Goal: Book appointment/travel/reservation

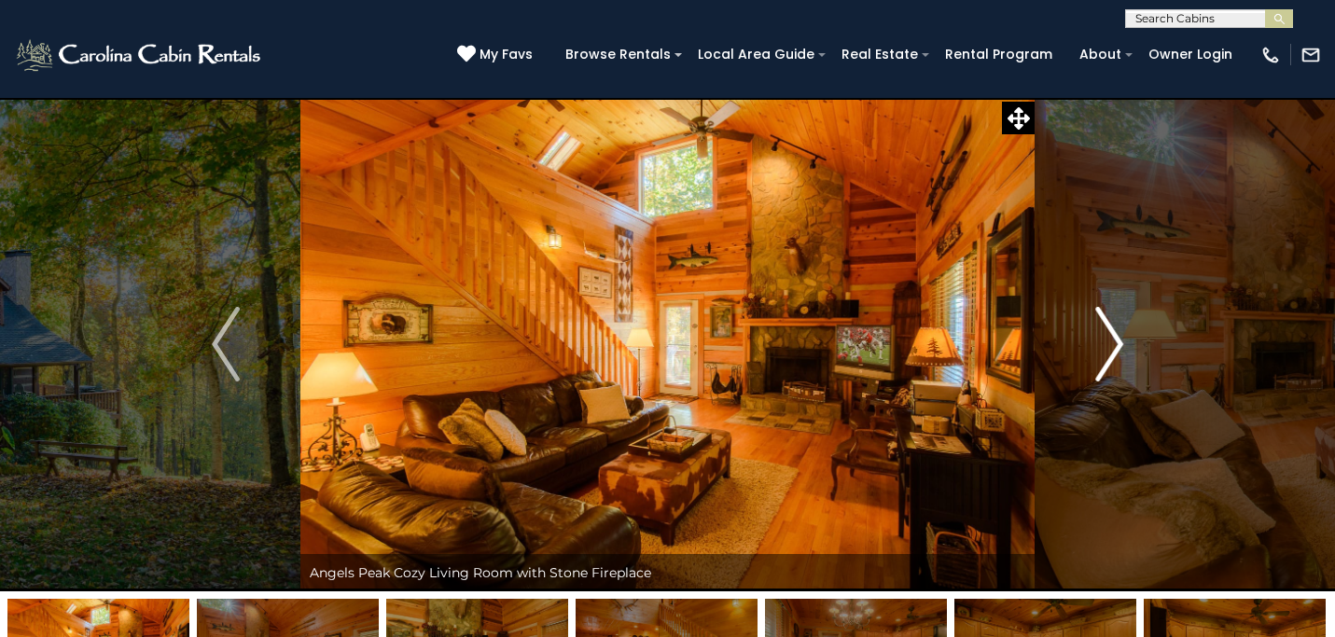
click at [1114, 354] on img "Next" at bounding box center [1109, 344] width 28 height 75
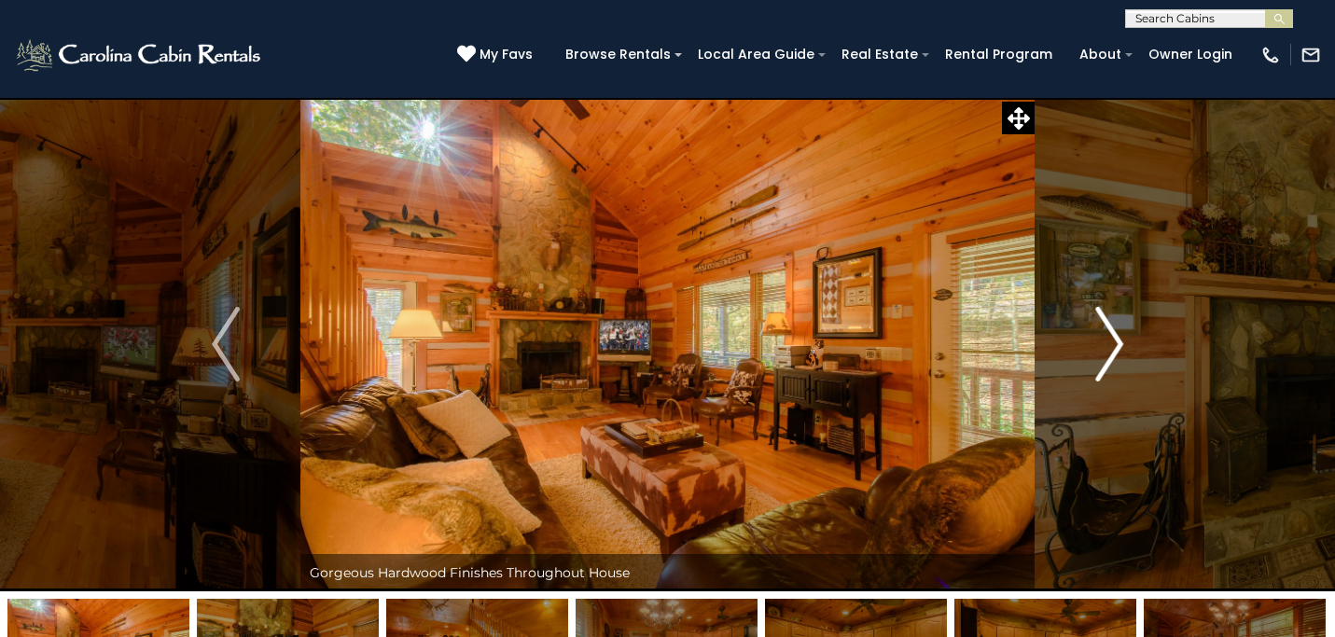
click at [1114, 354] on img "Next" at bounding box center [1109, 344] width 28 height 75
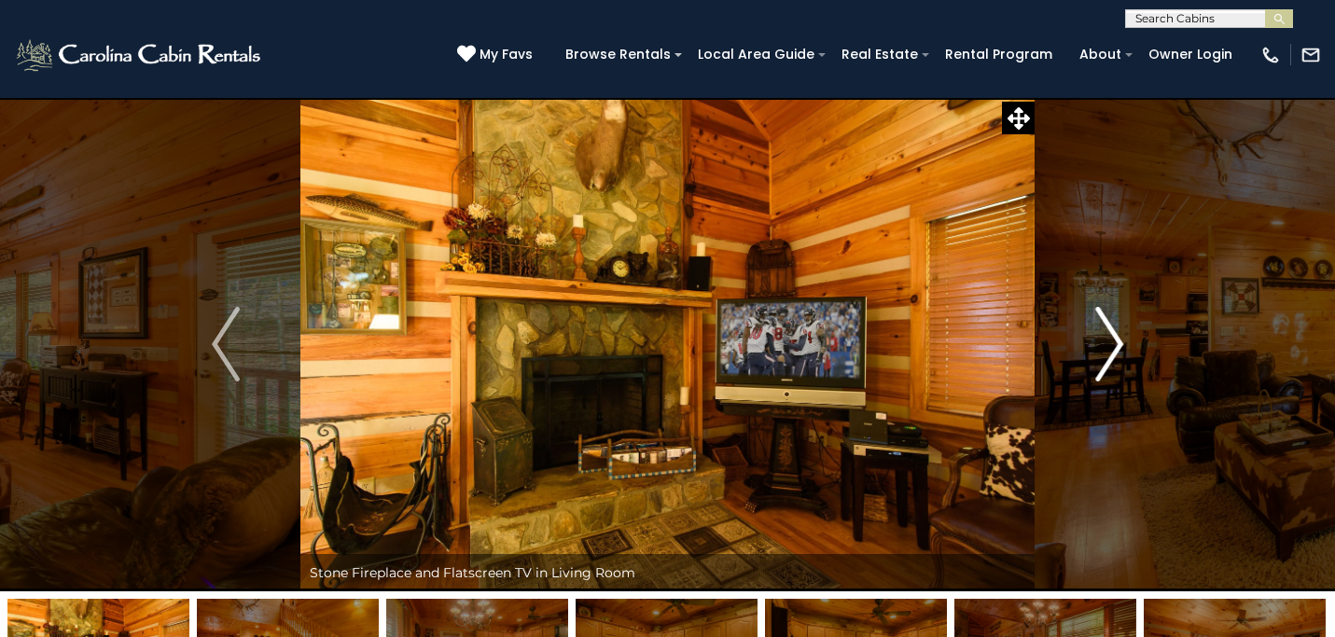
click at [1114, 354] on img "Next" at bounding box center [1109, 344] width 28 height 75
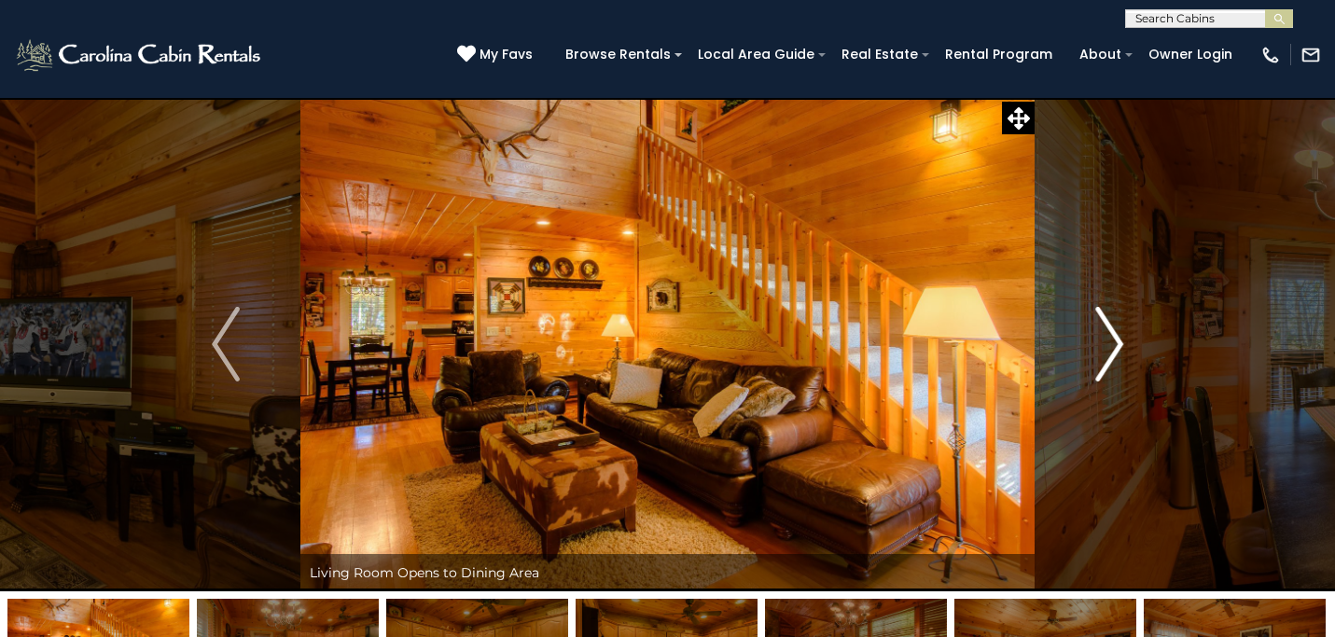
click at [1114, 354] on img "Next" at bounding box center [1109, 344] width 28 height 75
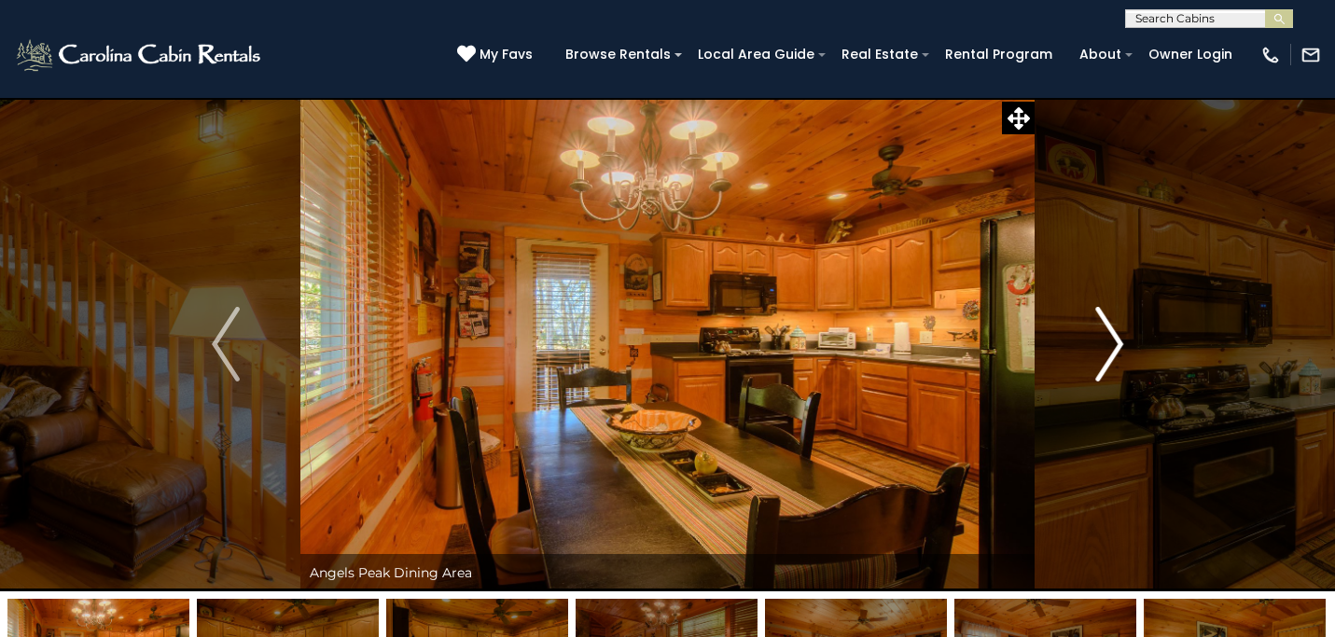
click at [1114, 354] on img "Next" at bounding box center [1109, 344] width 28 height 75
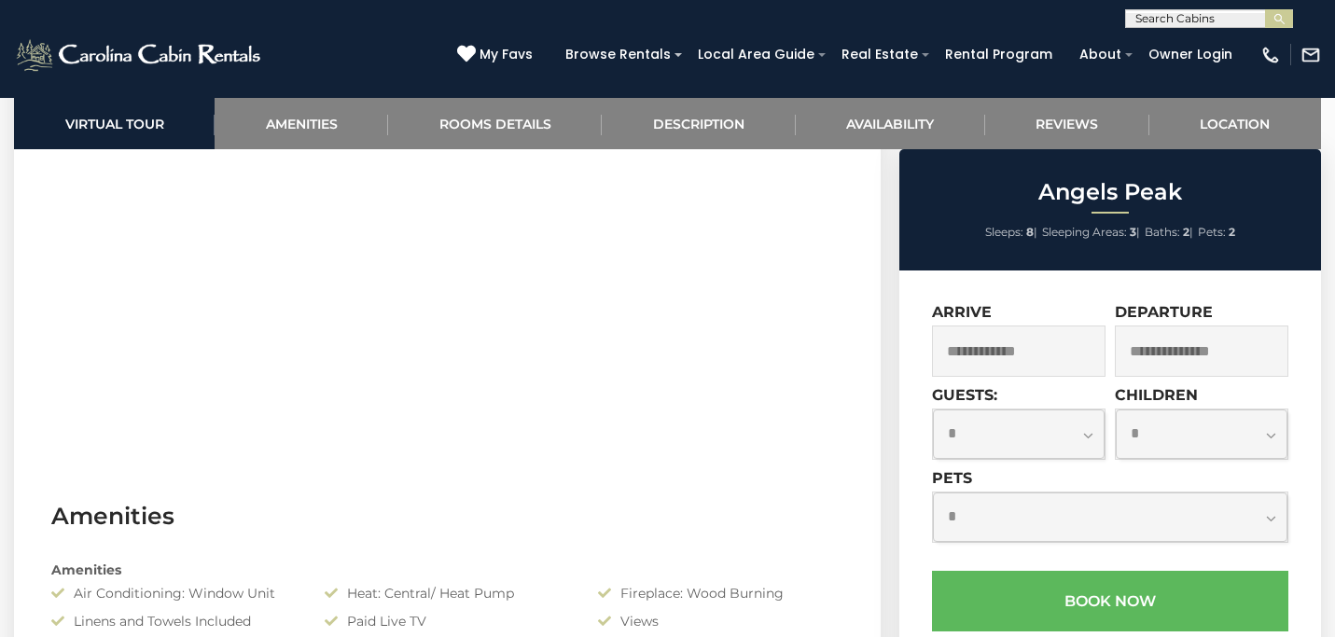
scroll to position [1007, 0]
click at [1066, 350] on input "text" at bounding box center [1019, 351] width 174 height 51
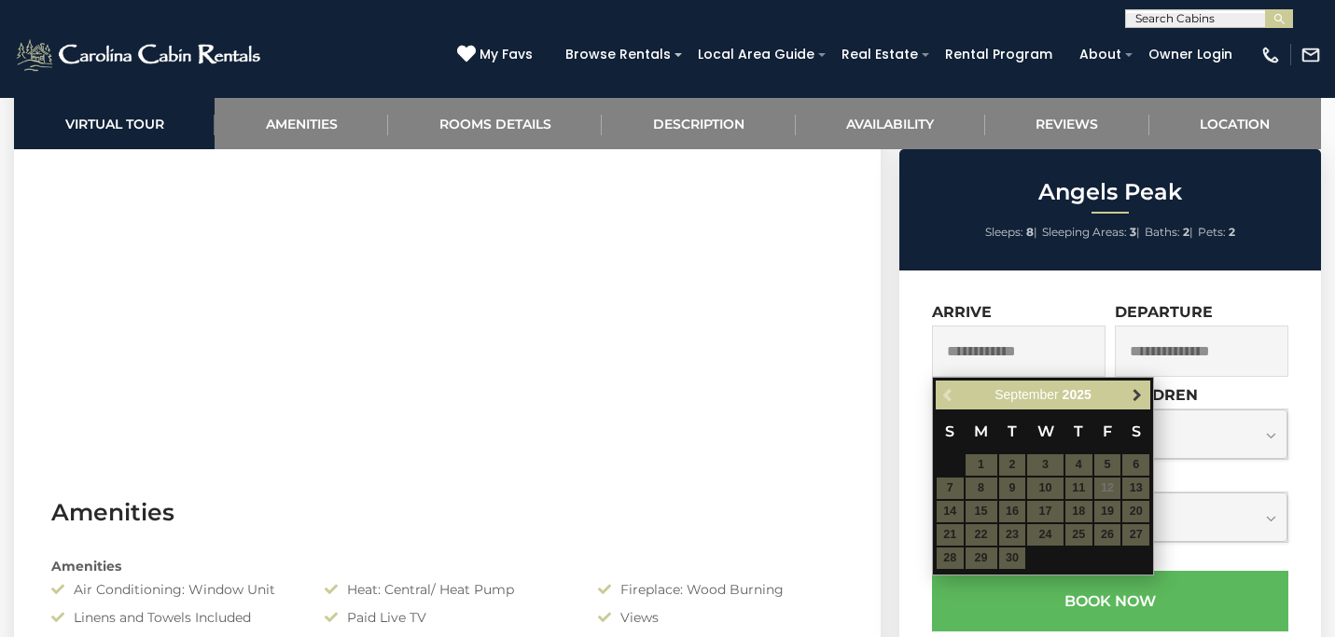
click at [1136, 398] on span "Next" at bounding box center [1137, 395] width 15 height 15
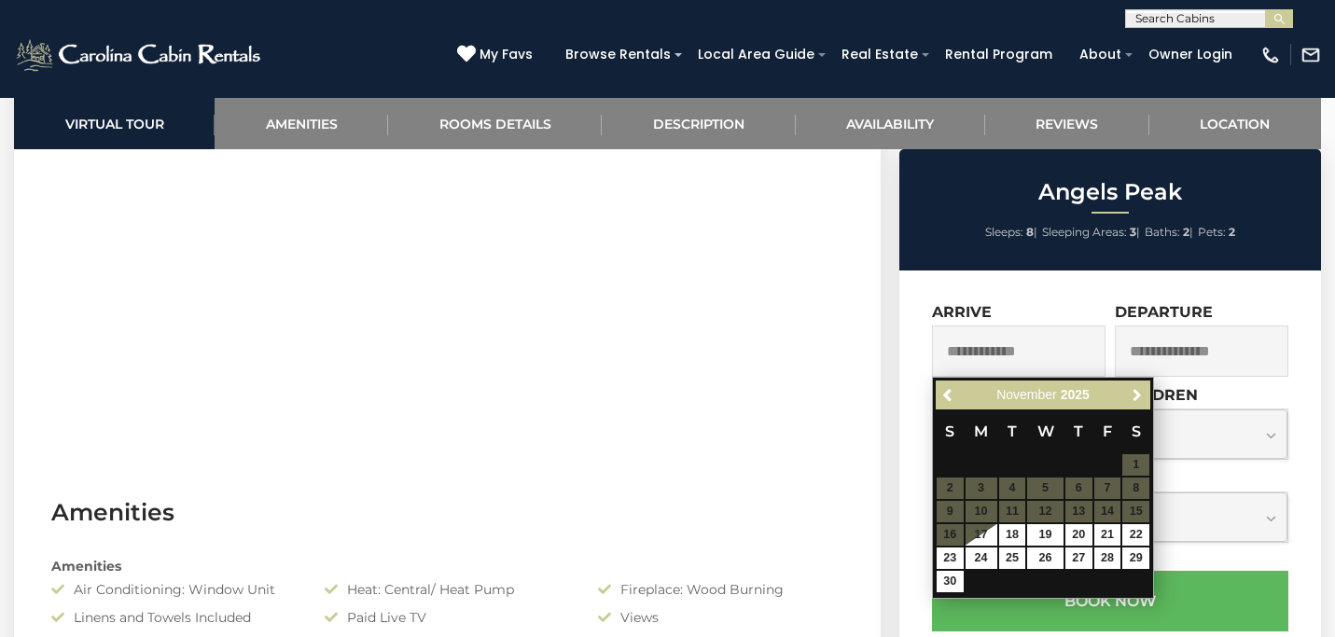
click at [1136, 398] on span "Next" at bounding box center [1137, 395] width 15 height 15
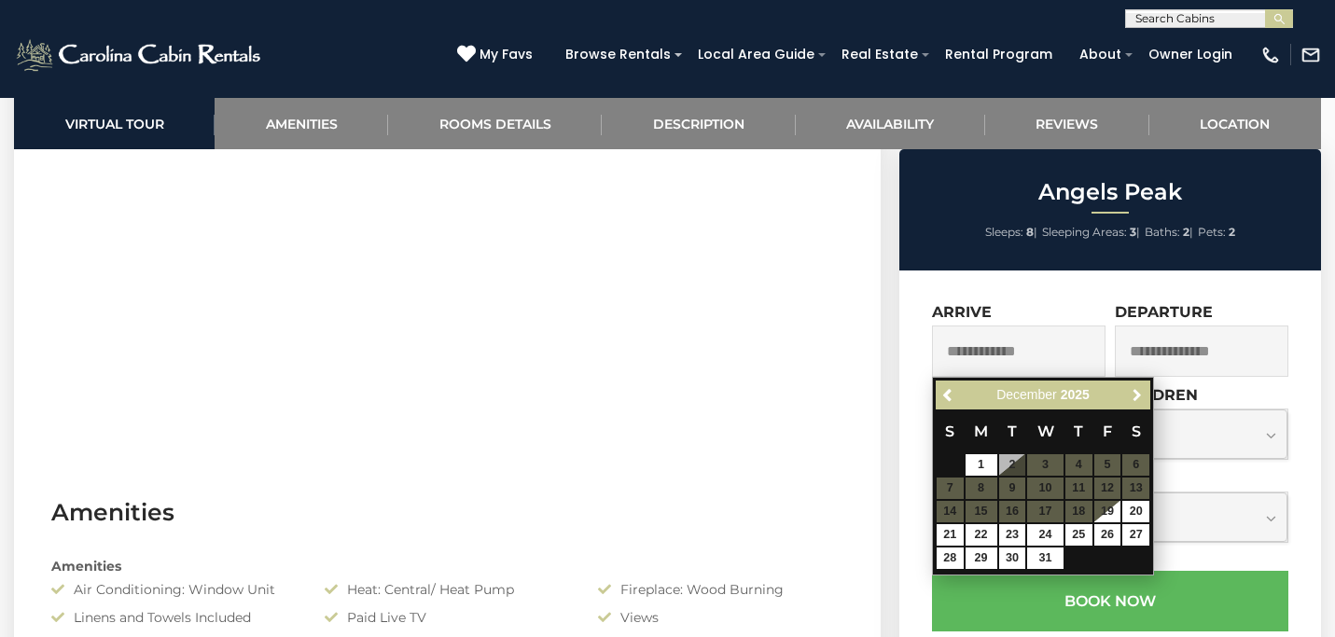
click at [1136, 398] on span "Next" at bounding box center [1137, 395] width 15 height 15
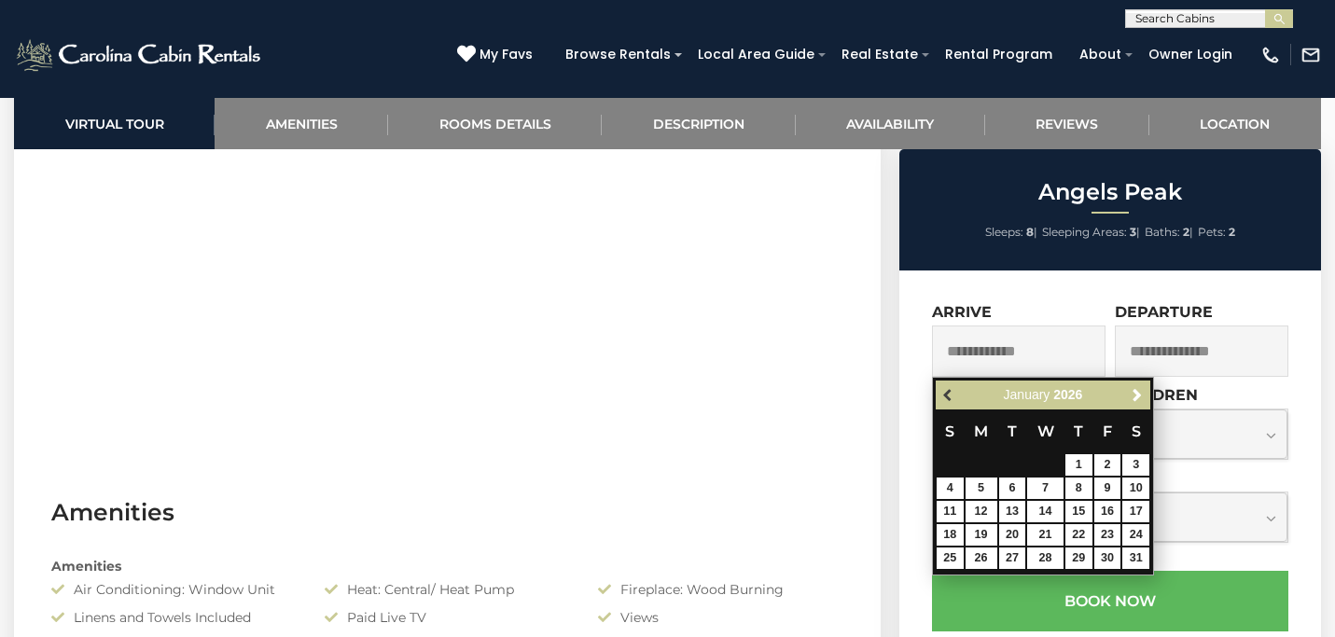
click at [946, 388] on span "Previous" at bounding box center [948, 395] width 15 height 15
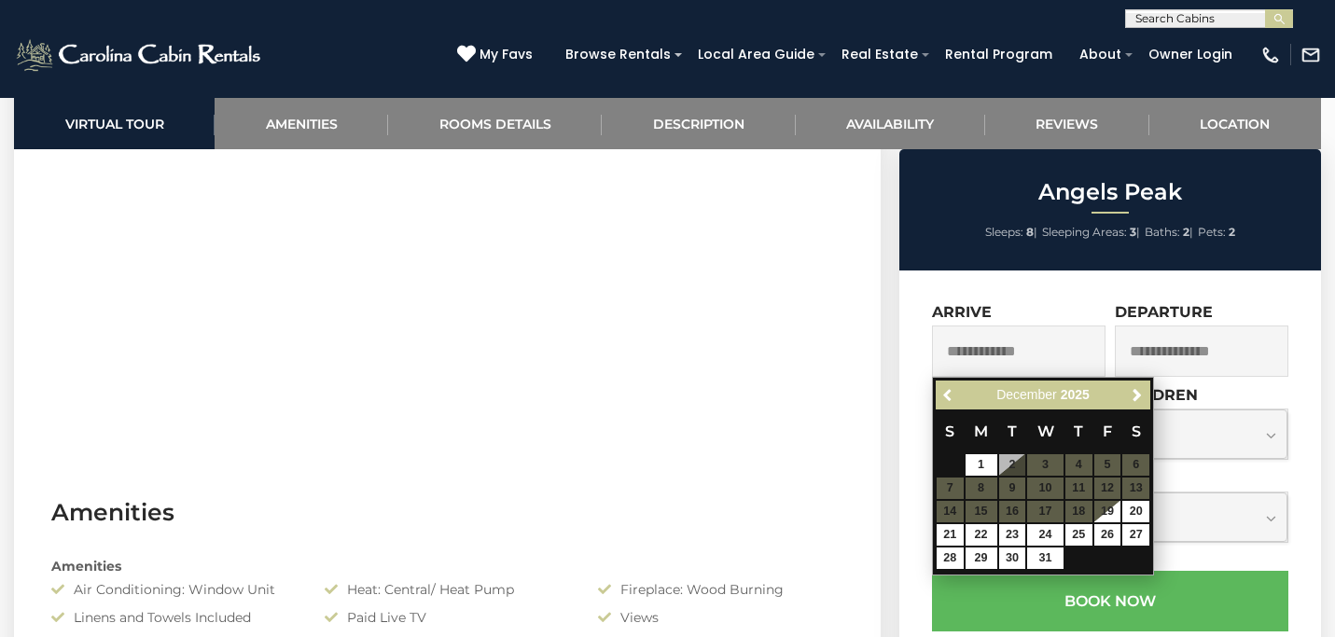
click at [946, 388] on span "Previous" at bounding box center [948, 395] width 15 height 15
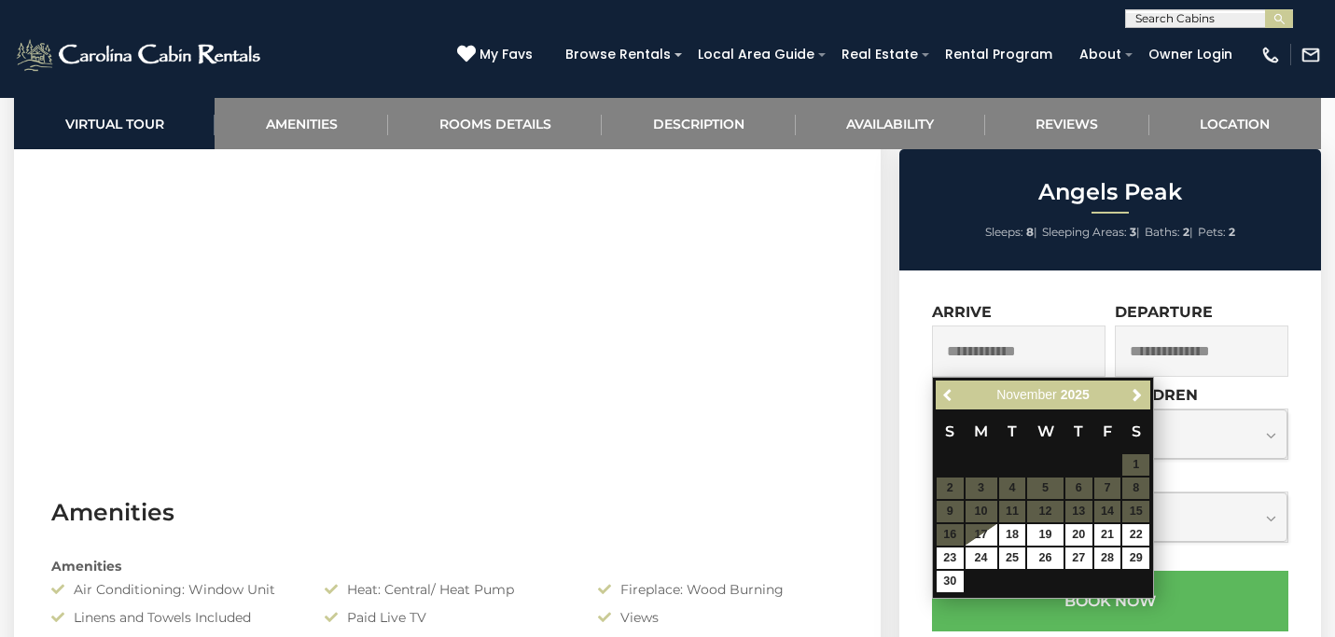
click at [946, 388] on span "Previous" at bounding box center [948, 395] width 15 height 15
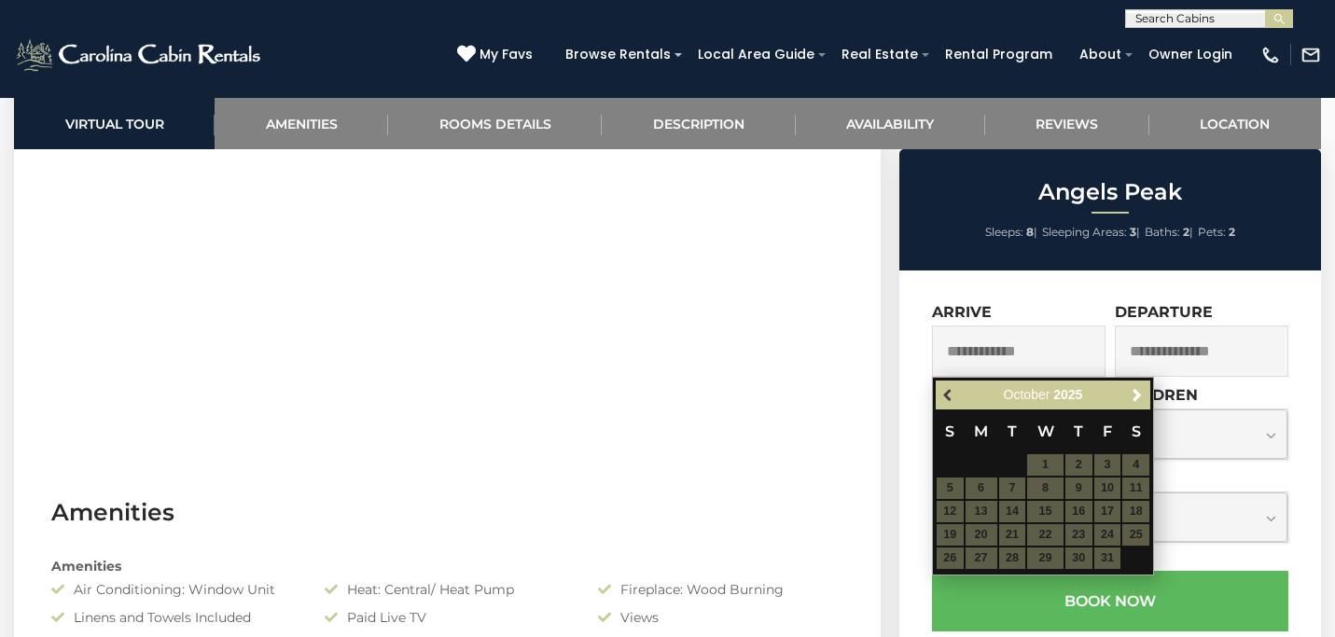
click at [948, 395] on span "Previous" at bounding box center [948, 395] width 15 height 15
click at [1135, 399] on span "Next" at bounding box center [1137, 395] width 15 height 15
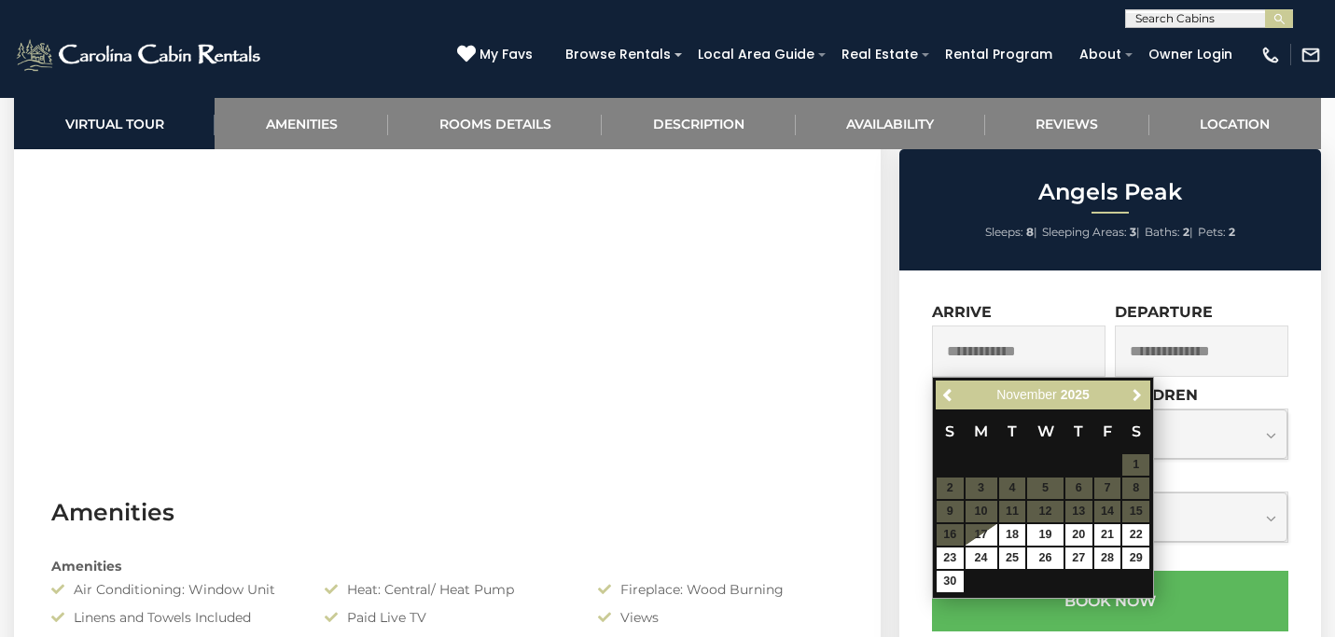
click at [1135, 399] on span "Next" at bounding box center [1137, 395] width 15 height 15
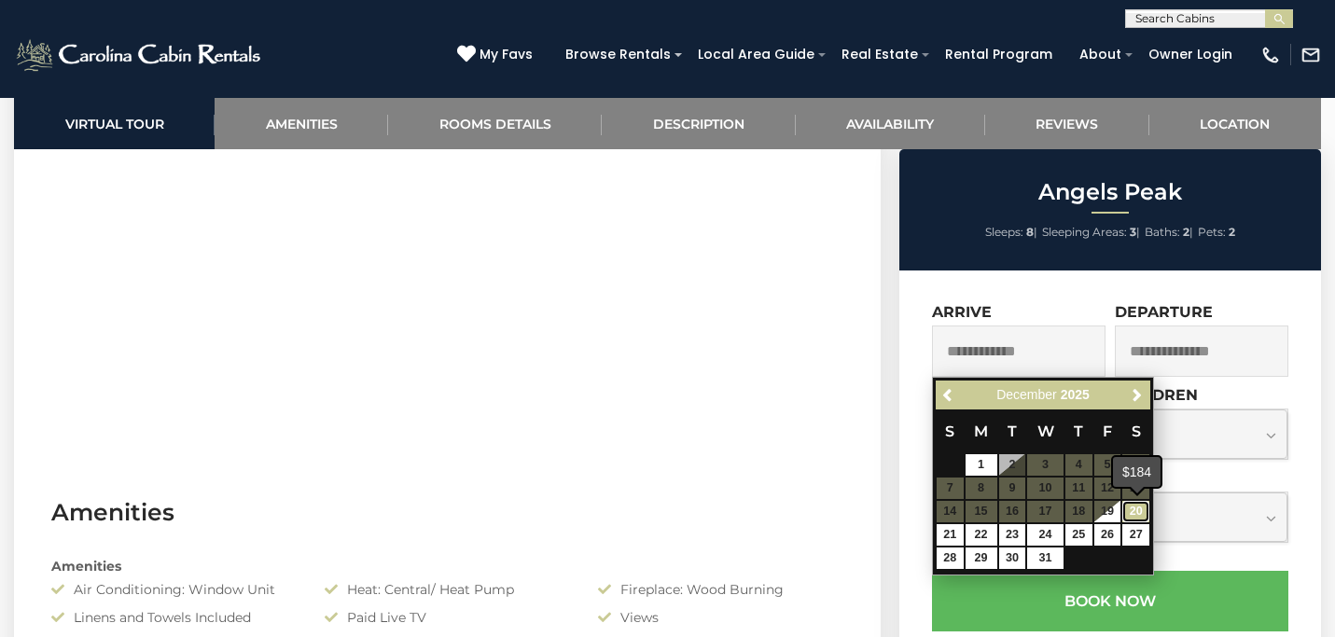
click at [1133, 514] on link "20" at bounding box center [1135, 511] width 27 height 21
type input "**********"
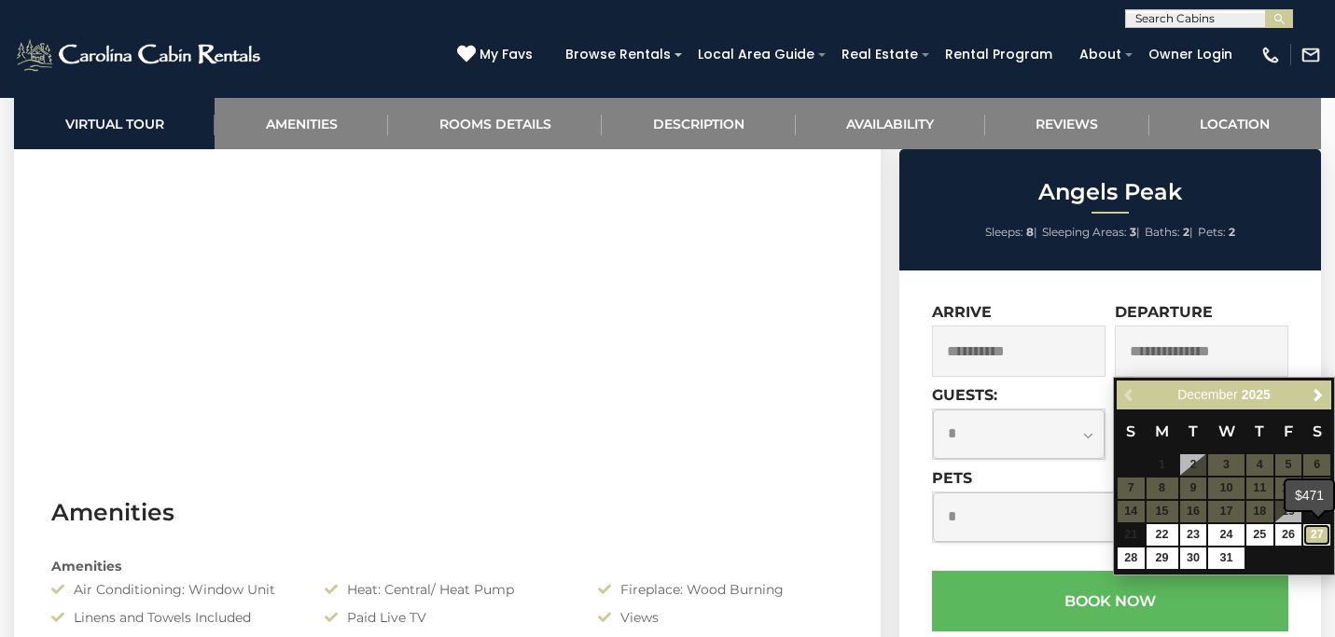
click at [1314, 537] on link "27" at bounding box center [1316, 534] width 27 height 21
type input "**********"
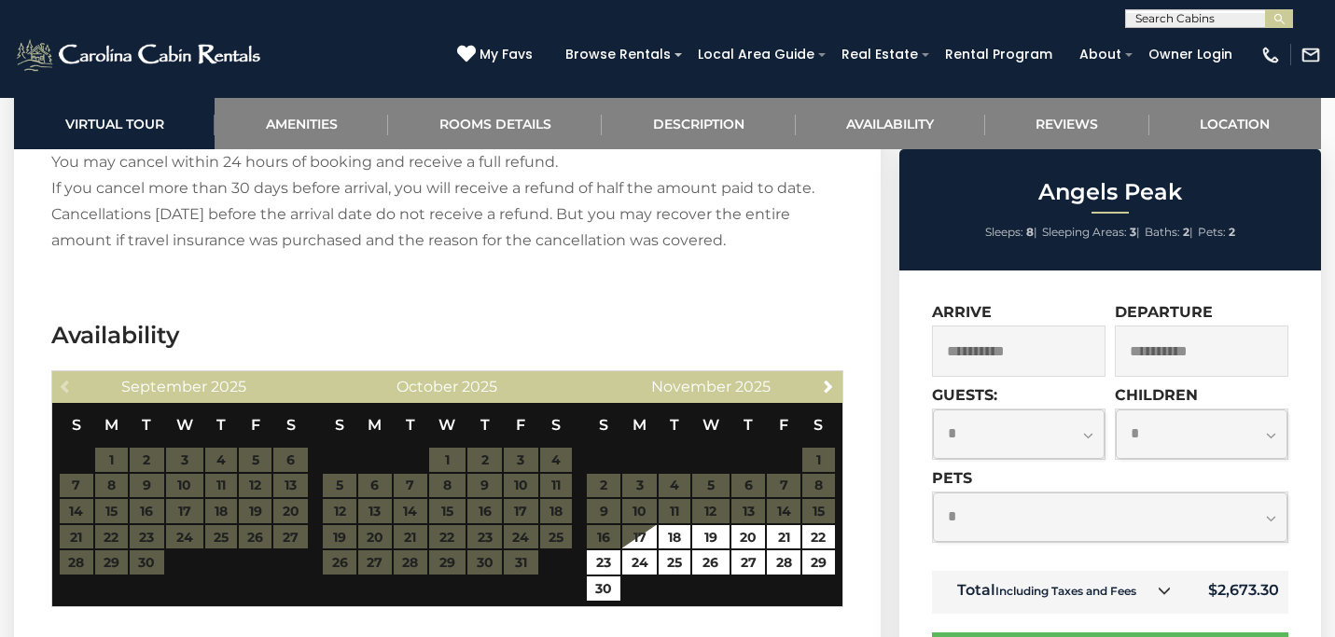
scroll to position [3050, 0]
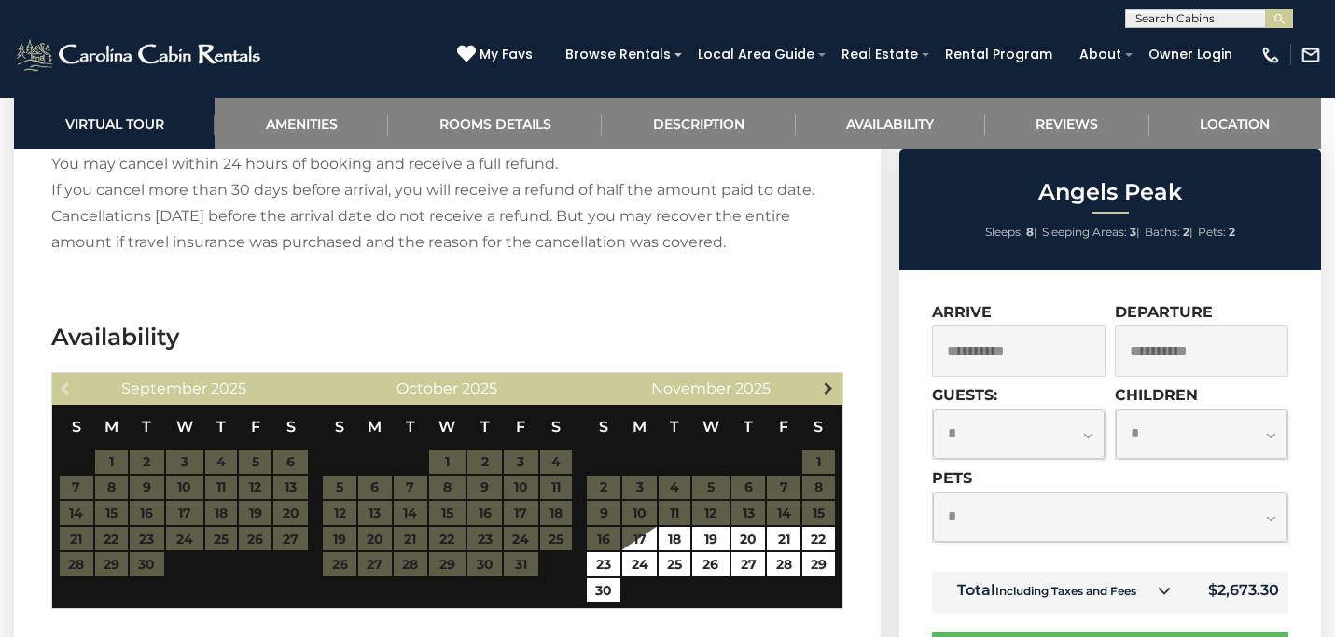
click at [825, 386] on span "Next" at bounding box center [828, 388] width 15 height 15
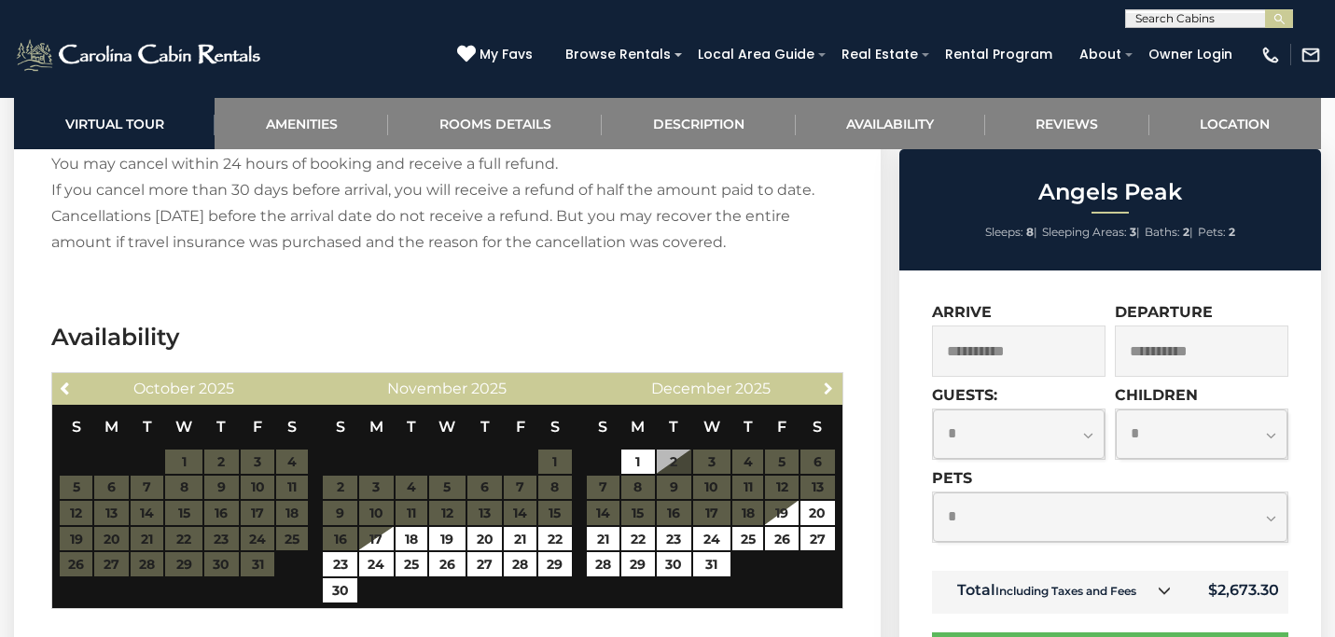
click at [825, 386] on span "Next" at bounding box center [828, 388] width 15 height 15
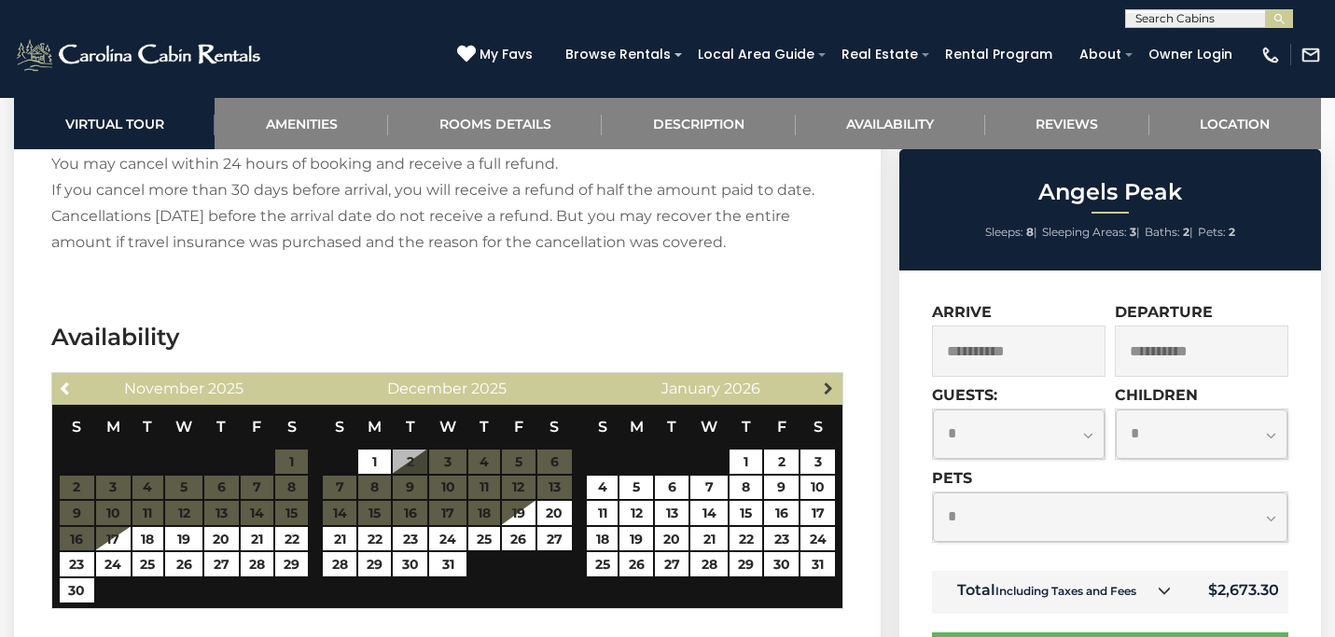
click at [825, 385] on span "Next" at bounding box center [828, 388] width 15 height 15
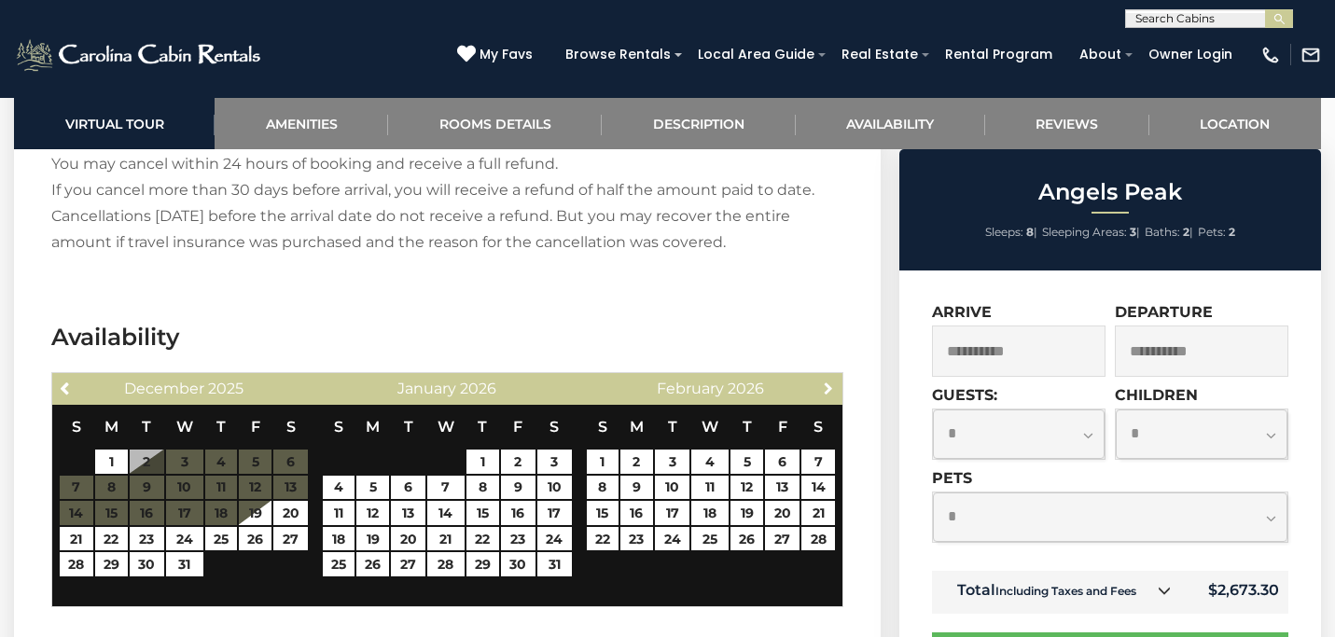
click at [825, 385] on span "Next" at bounding box center [828, 388] width 15 height 15
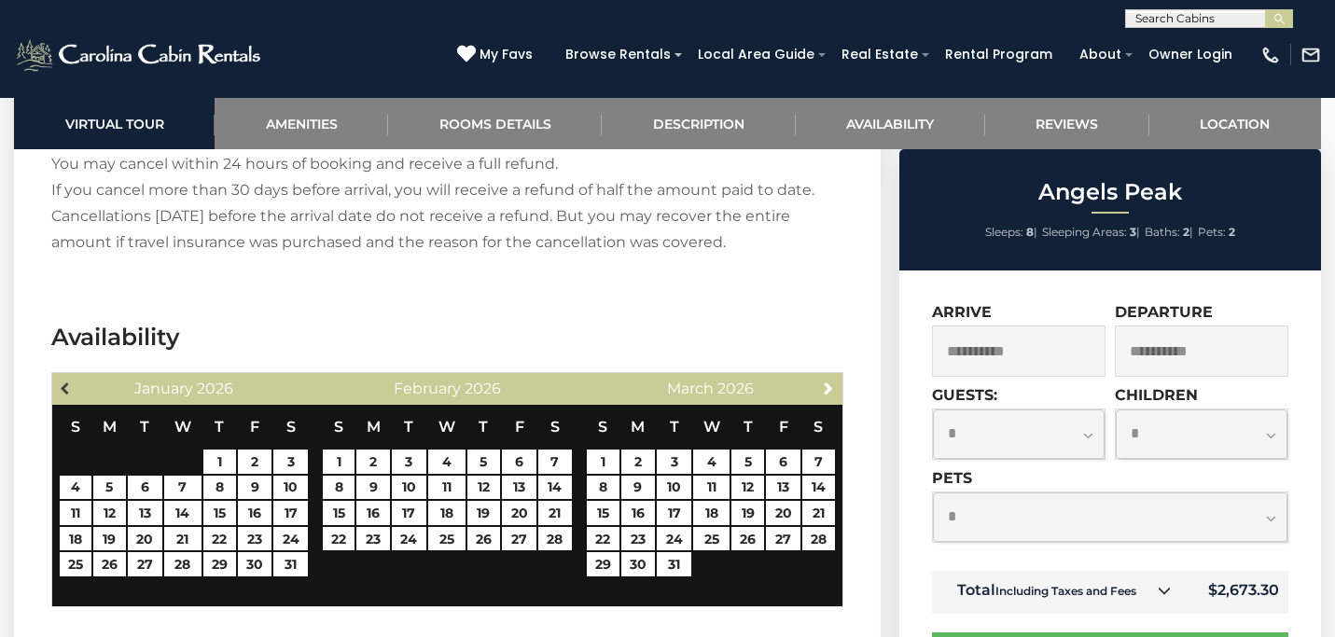
click at [57, 383] on link "Previous" at bounding box center [65, 387] width 23 height 23
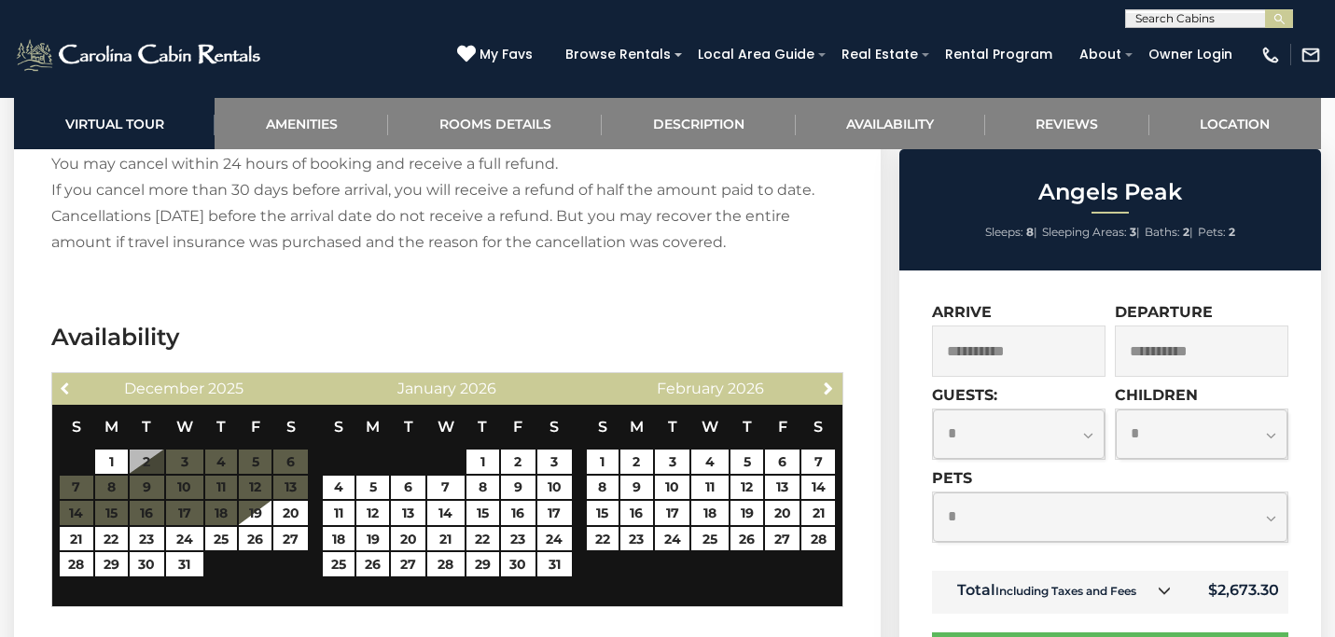
click at [57, 383] on link "Previous" at bounding box center [65, 387] width 23 height 23
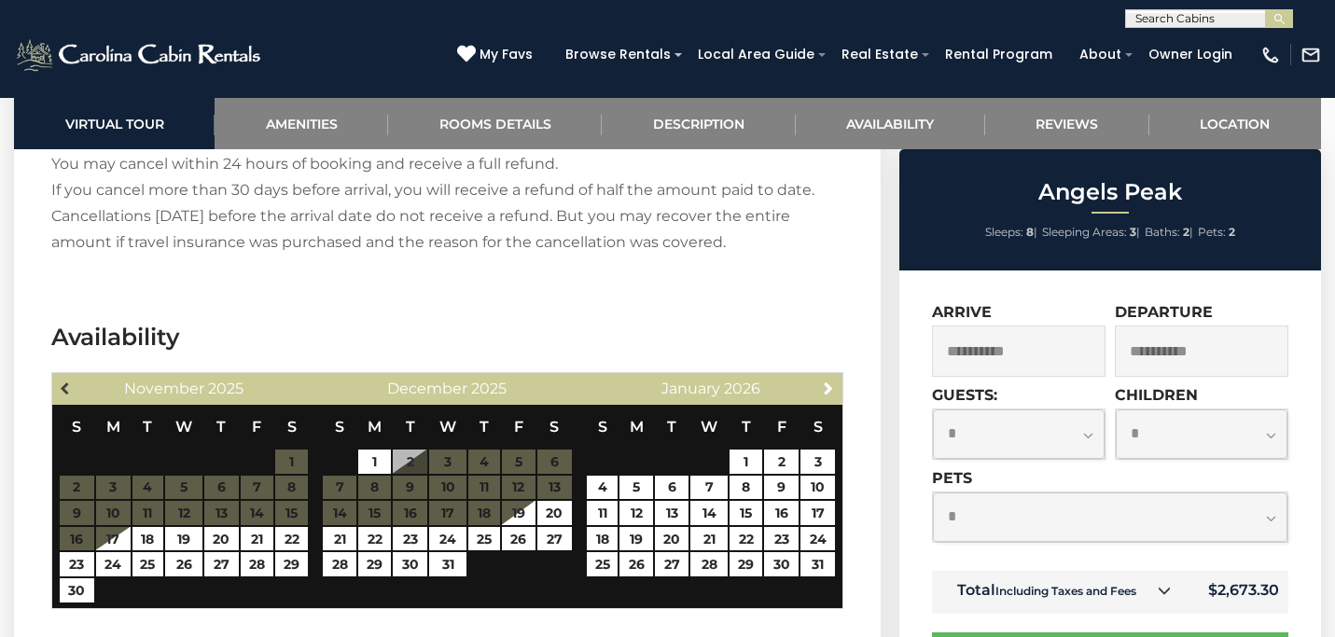
click at [67, 384] on span "Previous" at bounding box center [66, 388] width 15 height 15
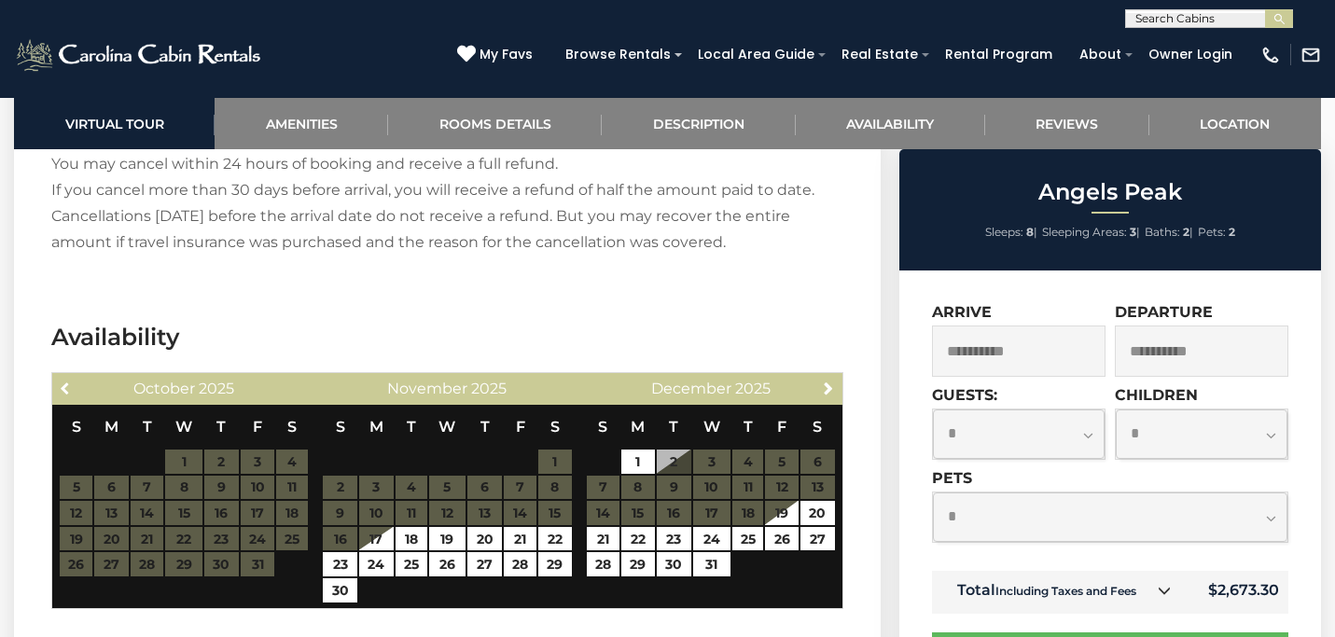
click at [67, 384] on span "Previous" at bounding box center [66, 388] width 15 height 15
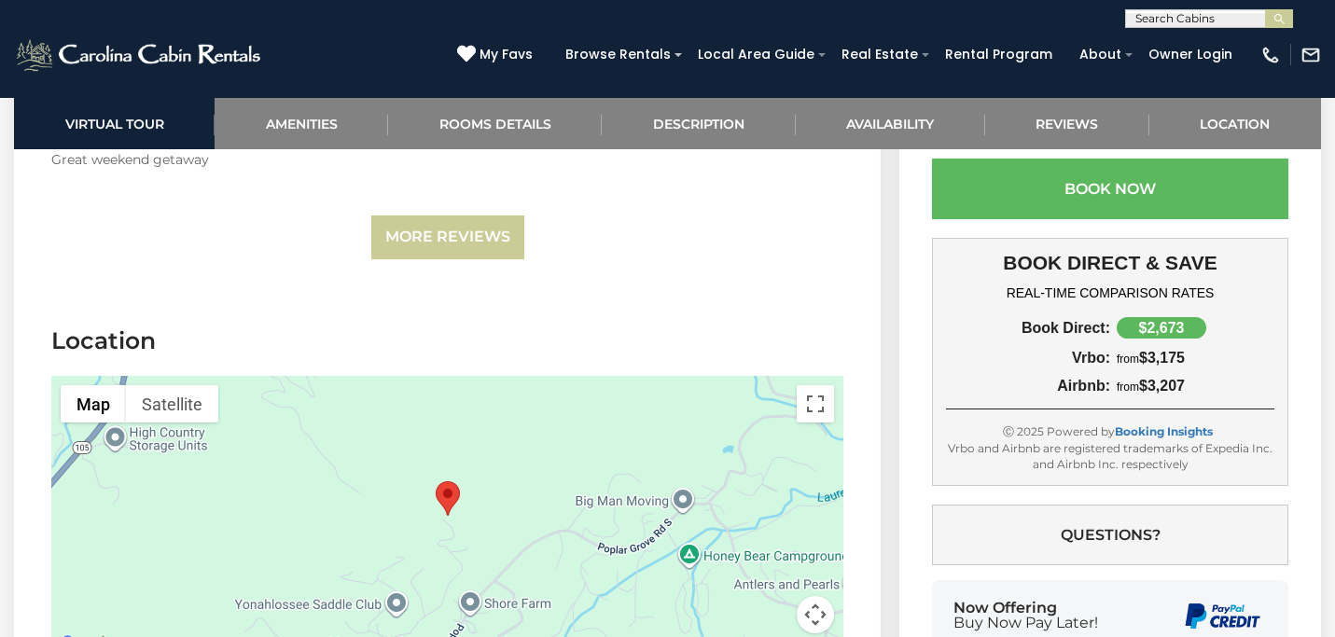
scroll to position [4138, 0]
